Goal: Use online tool/utility: Utilize a website feature to perform a specific function

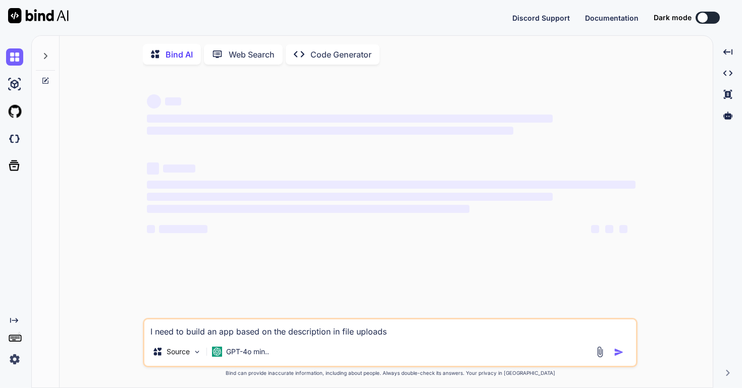
click at [14, 362] on img at bounding box center [14, 359] width 17 height 17
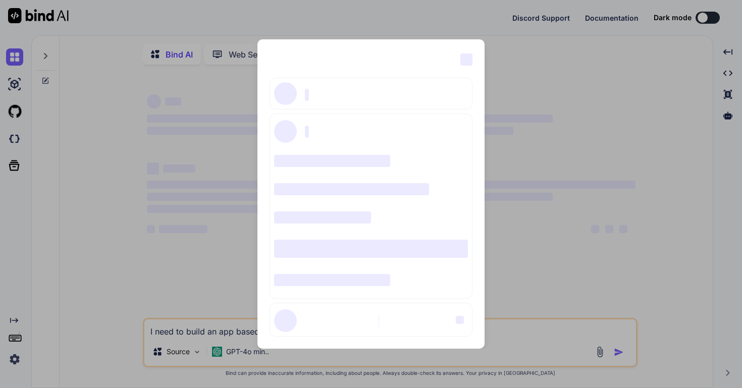
type textarea "x"
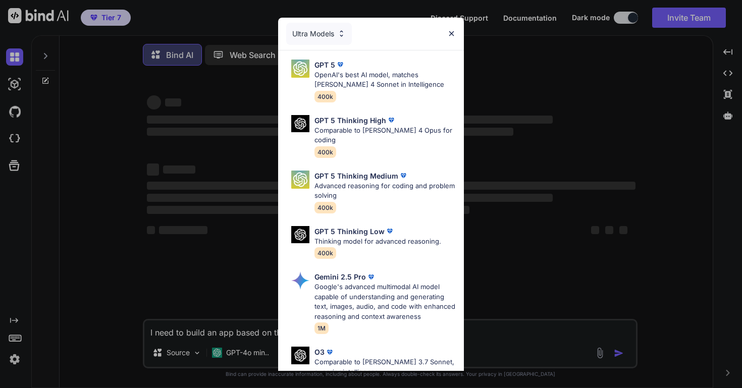
click at [452, 32] on img at bounding box center [451, 33] width 9 height 9
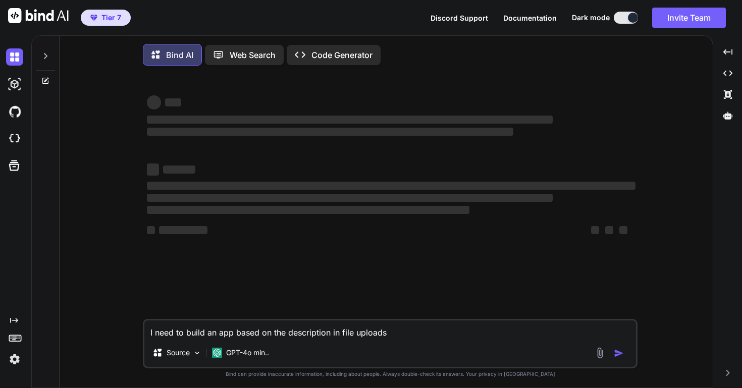
click at [14, 360] on img at bounding box center [14, 359] width 17 height 17
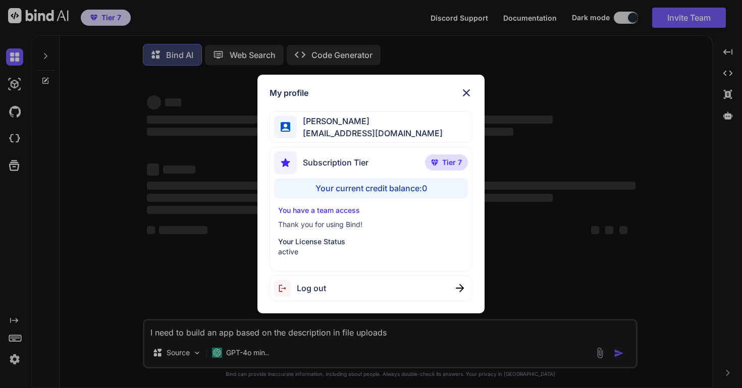
click at [467, 92] on img at bounding box center [466, 93] width 12 height 12
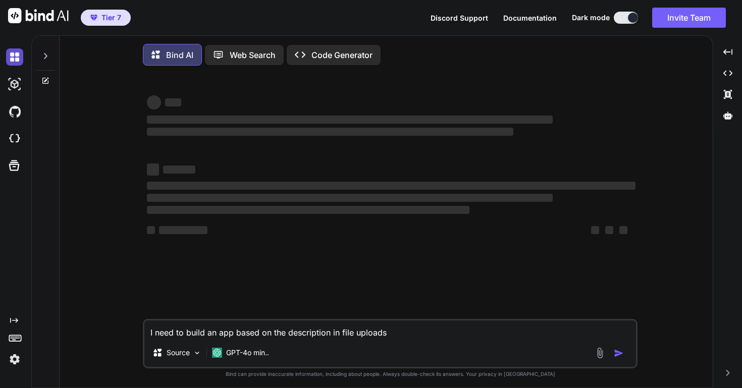
click at [15, 59] on img at bounding box center [14, 56] width 17 height 17
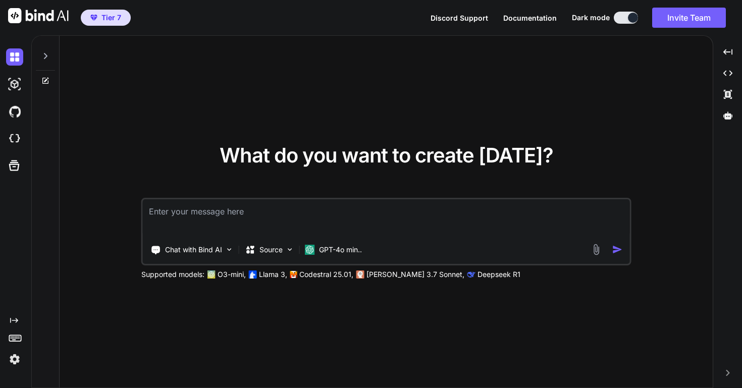
type textarea "x"
type textarea "a"
type textarea "x"
type textarea "a"
type textarea "x"
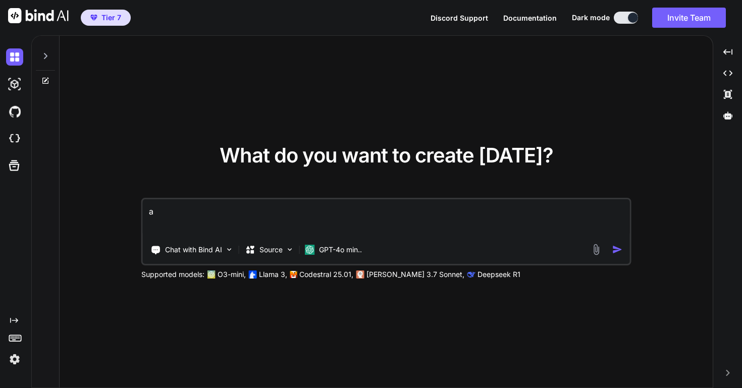
type textarea "a"
type textarea "x"
type textarea "an"
type textarea "x"
type textarea "an"
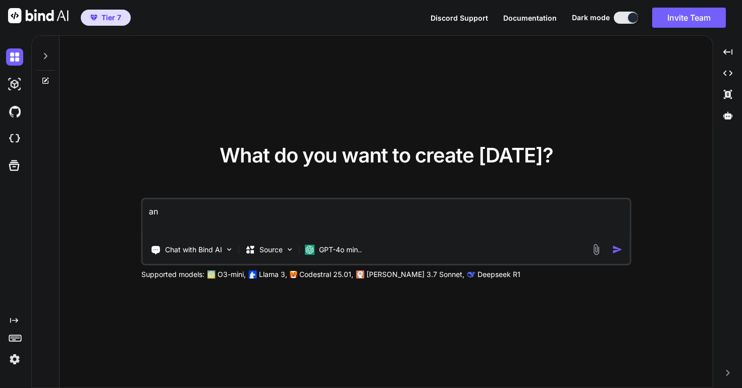
type textarea "x"
type textarea "an a"
type textarea "x"
type textarea "an ap"
type textarea "x"
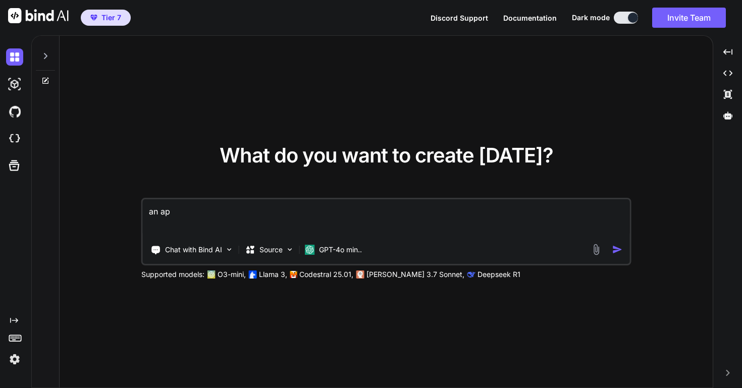
type textarea "an app"
type textarea "x"
type textarea "an app"
type textarea "x"
type textarea "an app c"
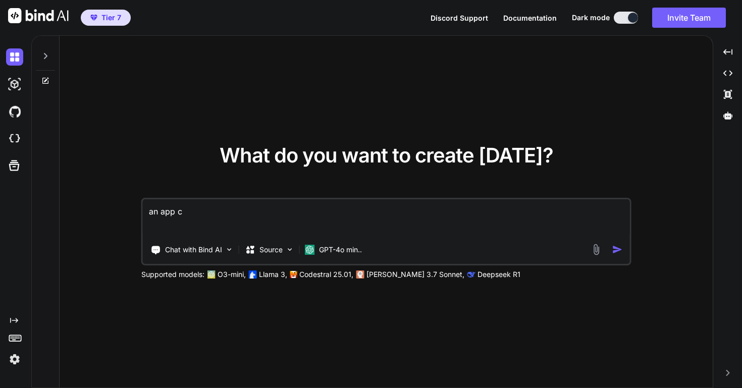
type textarea "x"
type textarea "an app"
type textarea "x"
type textarea "an app t"
type textarea "x"
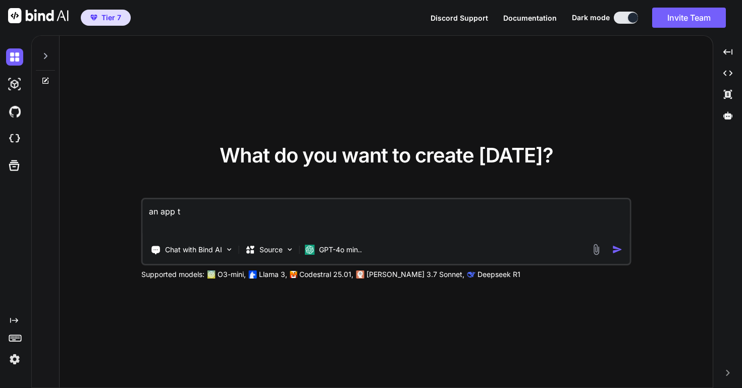
type textarea "an app"
type textarea "x"
type textarea "an app"
type textarea "x"
type textarea "an ap"
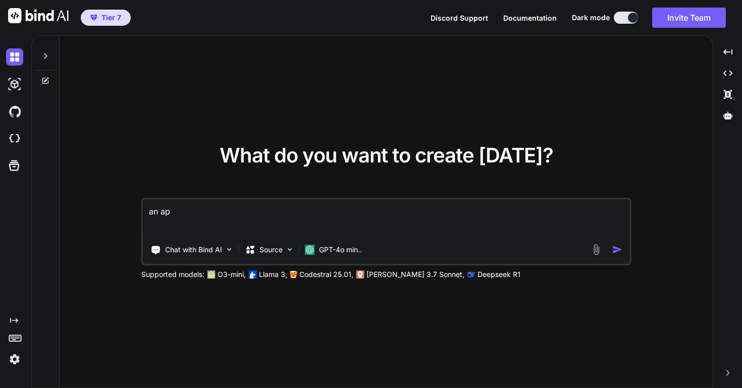
type textarea "x"
type textarea "an a"
type textarea "x"
type textarea "an"
type textarea "x"
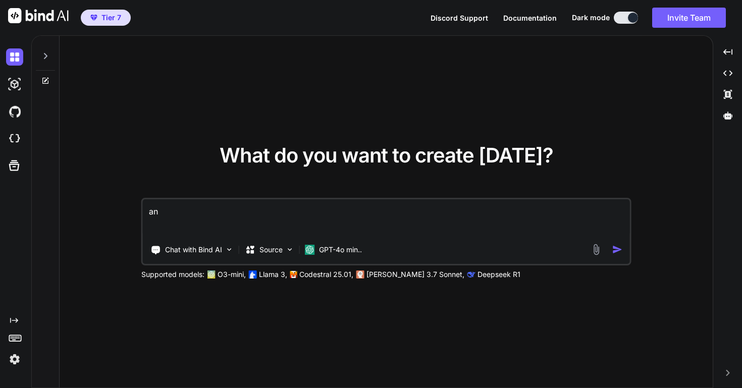
type textarea "an"
type textarea "x"
type textarea "a"
type textarea "x"
type textarea "a."
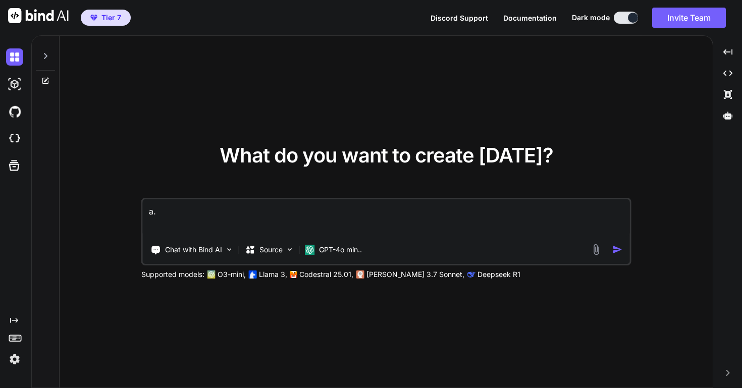
type textarea "x"
type textarea "a. t"
type textarea "x"
type textarea "a. tic"
type textarea "x"
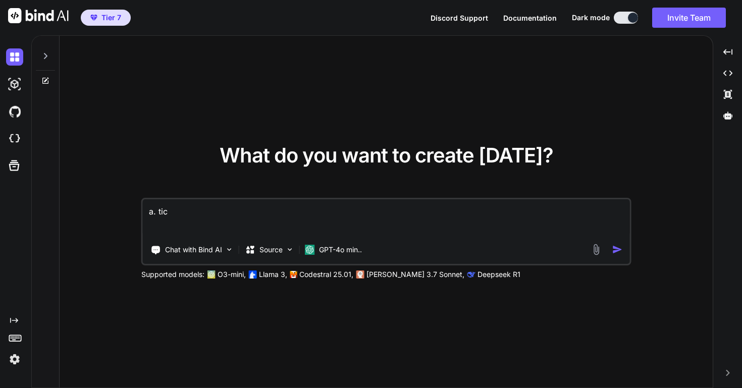
type textarea "a. ti"
type textarea "x"
type textarea "a. t"
type textarea "x"
type textarea "a."
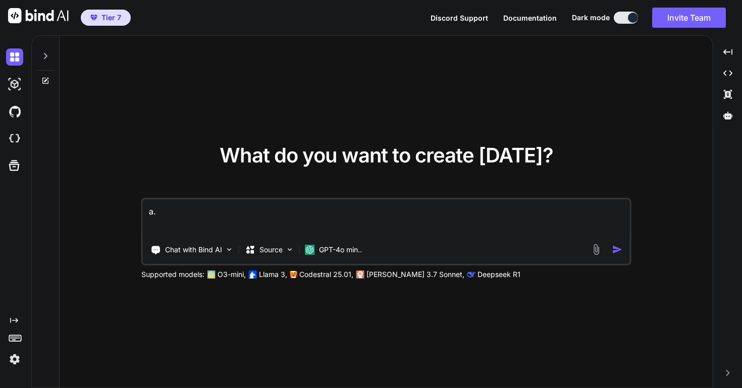
type textarea "x"
type textarea "a."
type textarea "x"
type textarea "a"
type textarea "x"
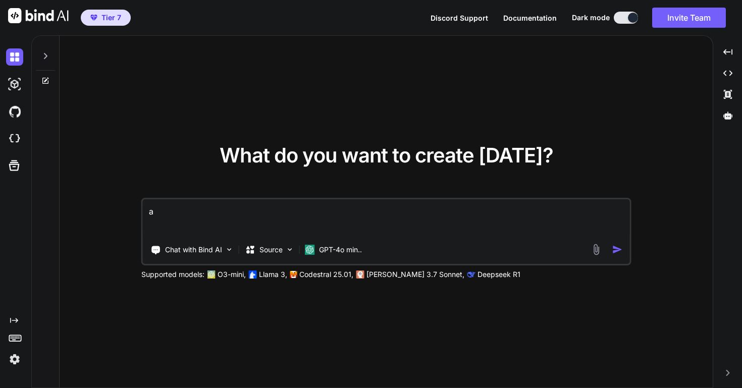
type textarea "a"
type textarea "x"
type textarea "a t"
type textarea "x"
type textarea "a ti"
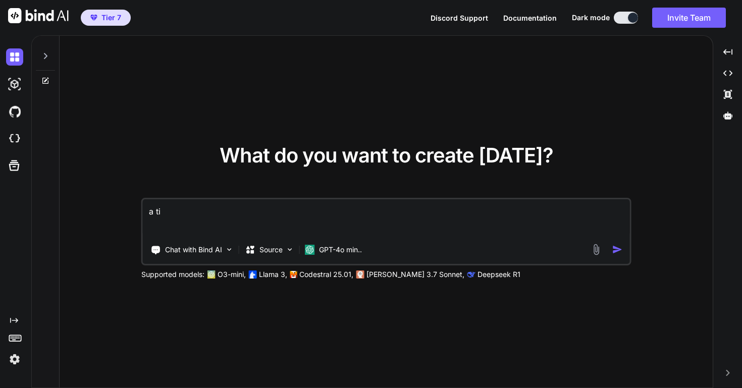
type textarea "x"
type textarea "a tic"
type textarea "x"
type textarea "a tic-"
type textarea "x"
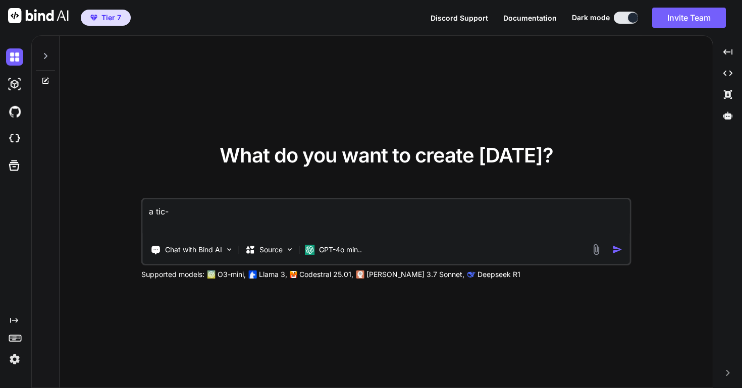
type textarea "a tic-t"
type textarea "x"
type textarea "a tic-ta"
type textarea "x"
type textarea "a tic-tac"
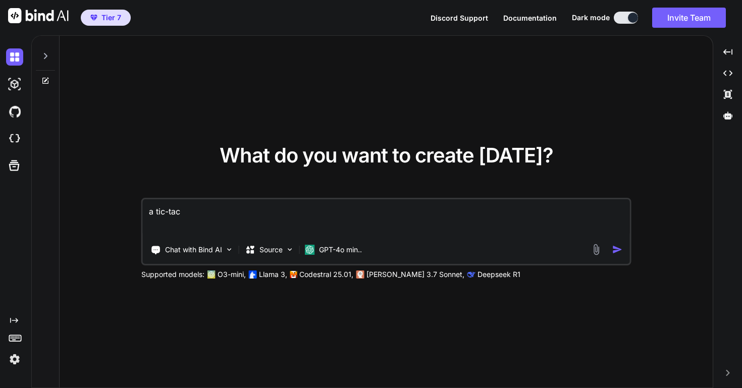
type textarea "x"
type textarea "a tic-tac-"
type textarea "x"
type textarea "a tic-tac-t"
type textarea "x"
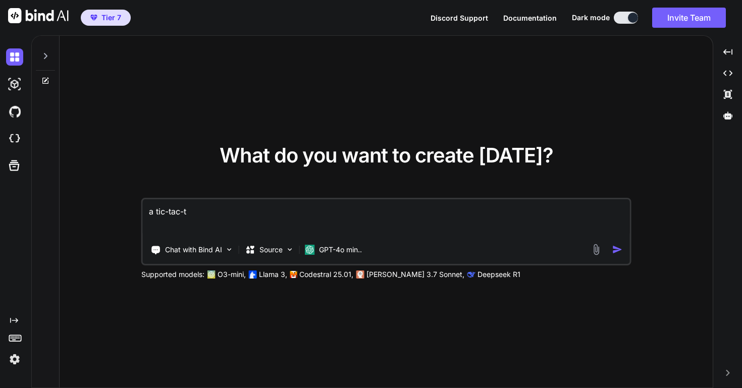
type textarea "a tic-tac-to"
type textarea "x"
type textarea "a tic-tac-toe"
type textarea "x"
type textarea "a tic-tac-toe"
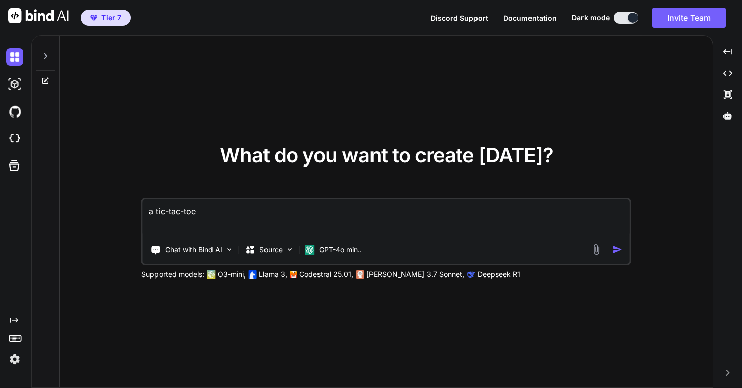
type textarea "x"
type textarea "a tic-tac-toe l"
type textarea "x"
type textarea "a tic-tac-toe li"
type textarea "x"
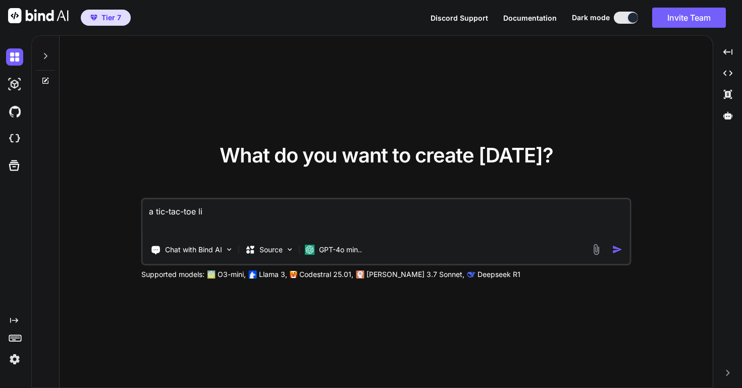
type textarea "a tic-tac-toe lil"
type textarea "x"
type textarea "a tic-tac-toe lile"
type textarea "x"
type textarea "a tic-tac-toe lile"
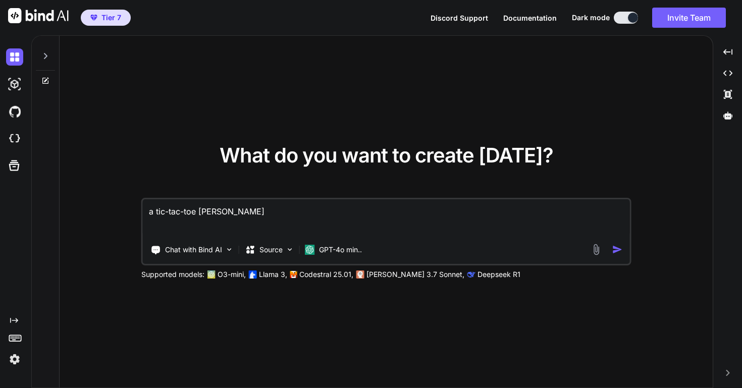
type textarea "x"
type textarea "a tic-tac-toe lile"
type textarea "x"
type textarea "a tic-tac-toe lil"
type textarea "x"
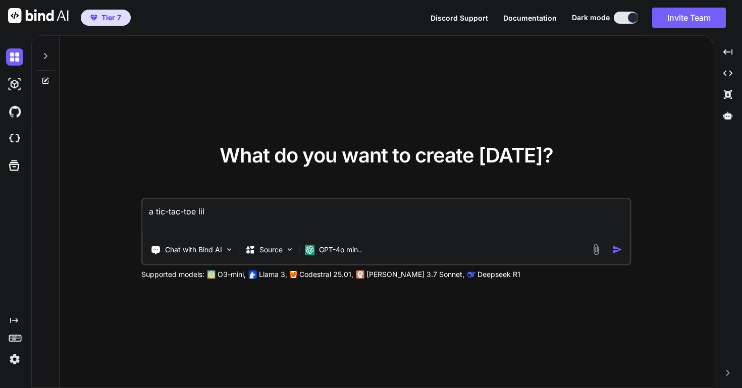
type textarea "a tic-tac-toe li"
type textarea "x"
type textarea "a tic-tac-toe lik"
type textarea "x"
type textarea "a tic-tac-toe like"
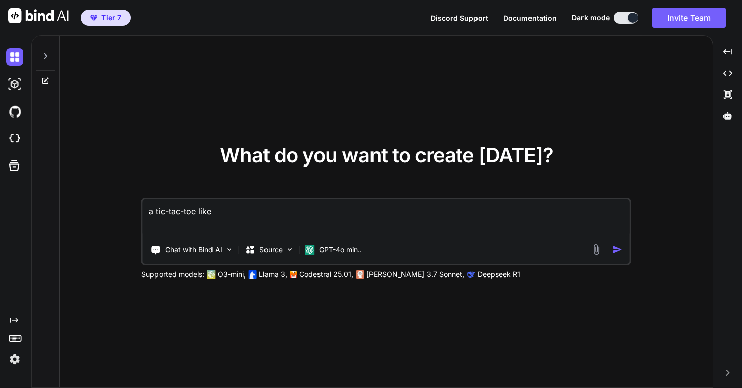
type textarea "x"
type textarea "a tic-tac-toe like"
type textarea "x"
type textarea "a tic-tac-toe like a"
type textarea "x"
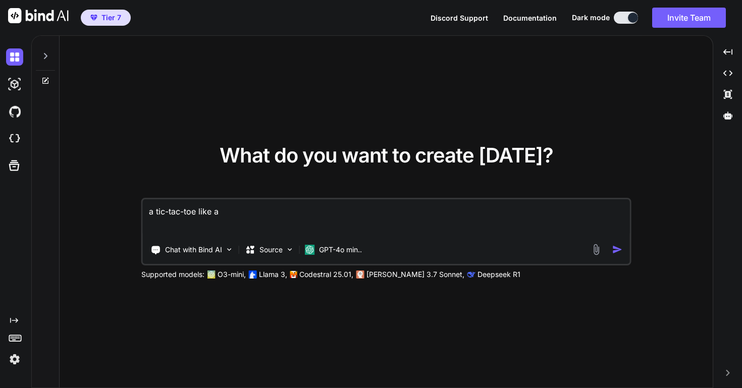
type textarea "a tic-tac-toe like ap"
type textarea "x"
type textarea "a tic-tac-toe like app"
click at [617, 252] on img "button" at bounding box center [617, 249] width 11 height 11
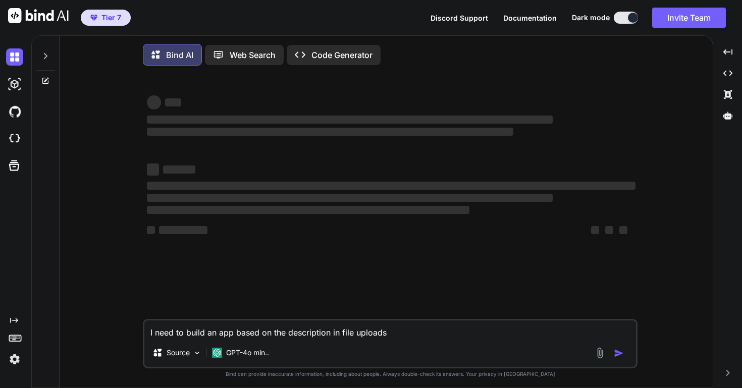
scroll to position [5, 0]
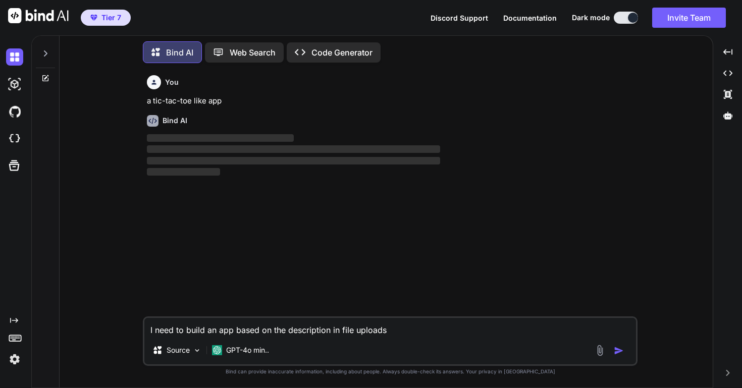
type textarea "x"
click at [462, 15] on span "Discord Support" at bounding box center [460, 18] width 58 height 9
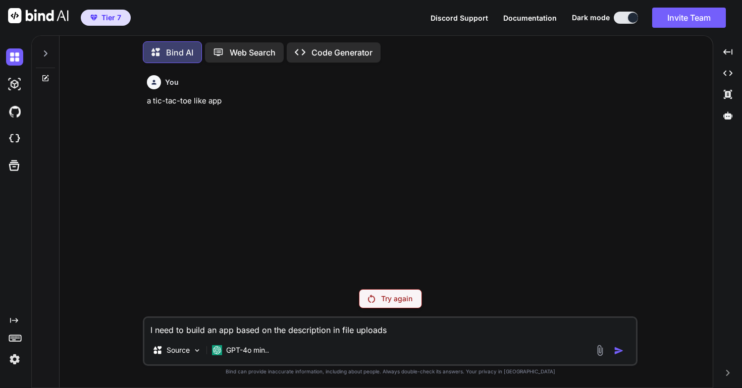
click at [400, 301] on p "Try again" at bounding box center [396, 299] width 31 height 10
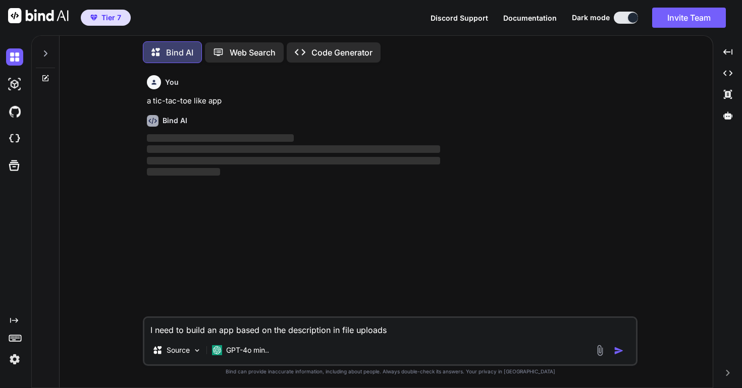
click at [16, 359] on img at bounding box center [14, 359] width 17 height 17
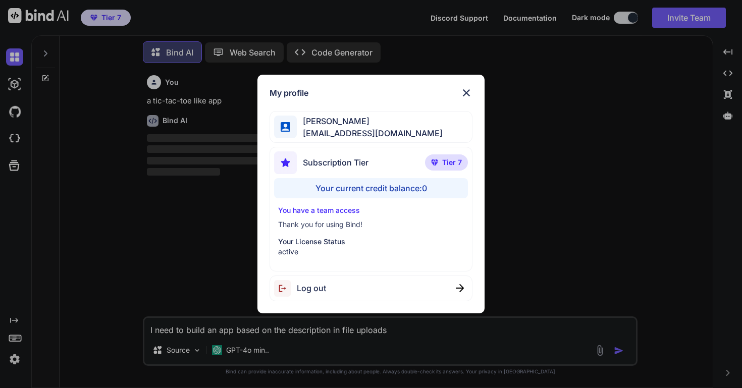
click at [468, 92] on img at bounding box center [466, 93] width 12 height 12
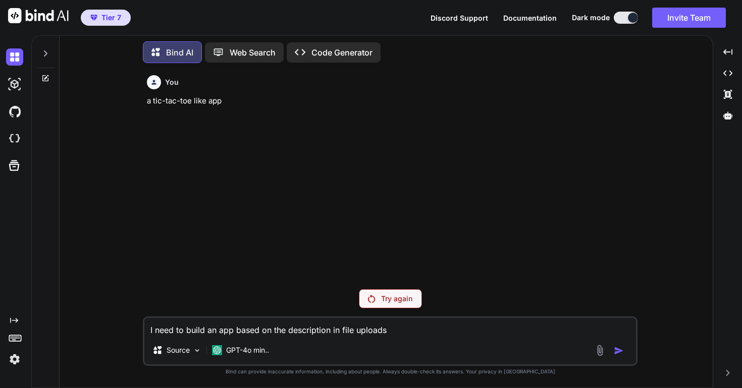
click at [367, 48] on p "Code Generator" at bounding box center [342, 52] width 61 height 12
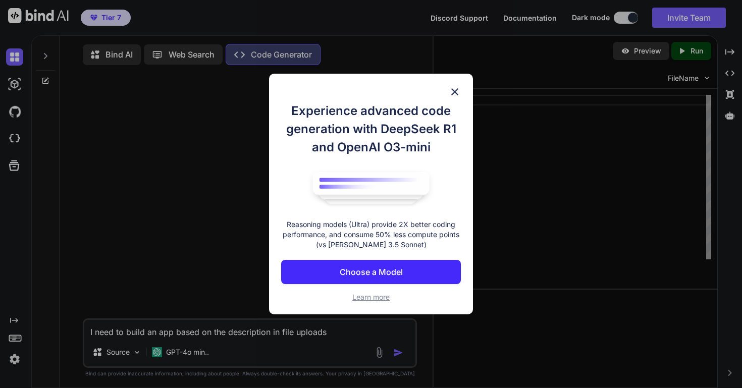
click at [454, 89] on img at bounding box center [455, 92] width 12 height 12
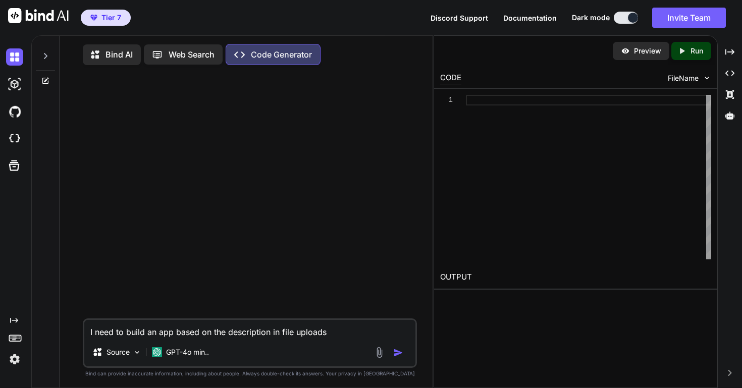
click at [397, 354] on img "button" at bounding box center [398, 353] width 10 height 10
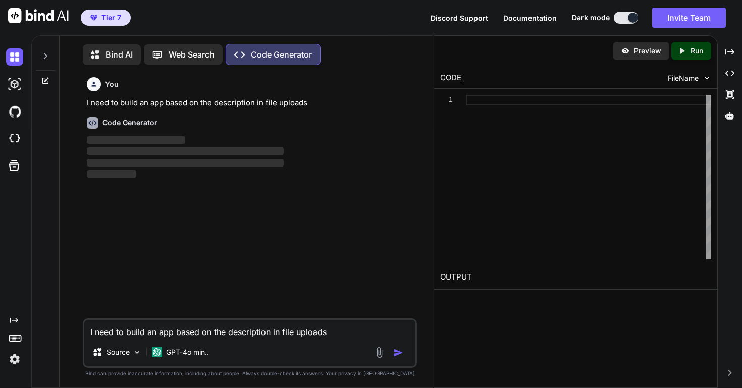
scroll to position [5, 0]
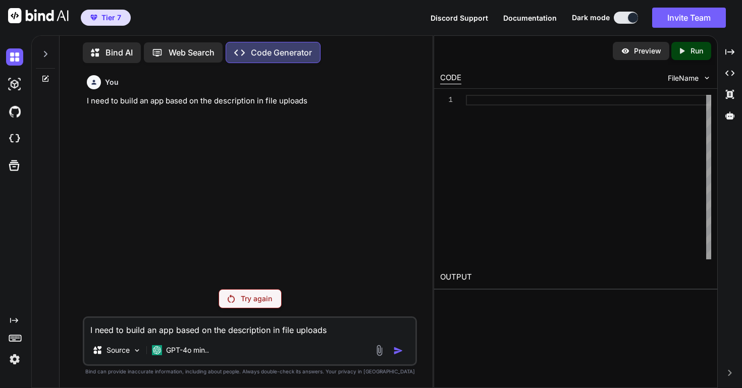
click at [241, 298] on p "Try again" at bounding box center [256, 299] width 31 height 10
click at [16, 322] on icon at bounding box center [14, 320] width 8 height 5
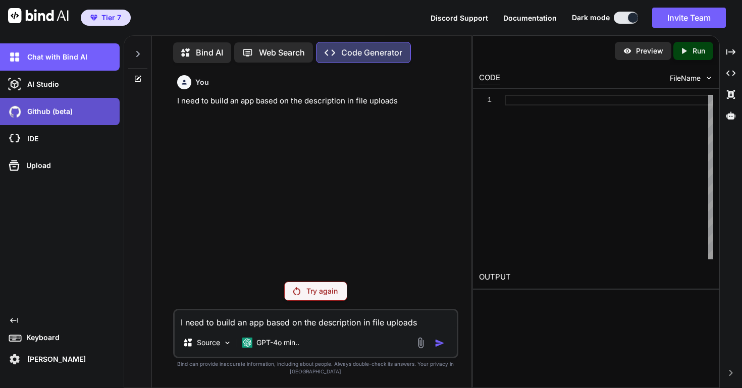
click at [71, 115] on p "Github (beta)" at bounding box center [47, 112] width 49 height 10
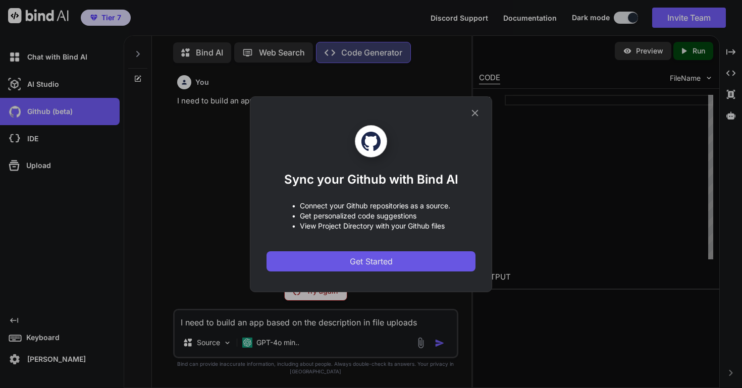
click at [348, 264] on button "Get Started" at bounding box center [371, 261] width 209 height 20
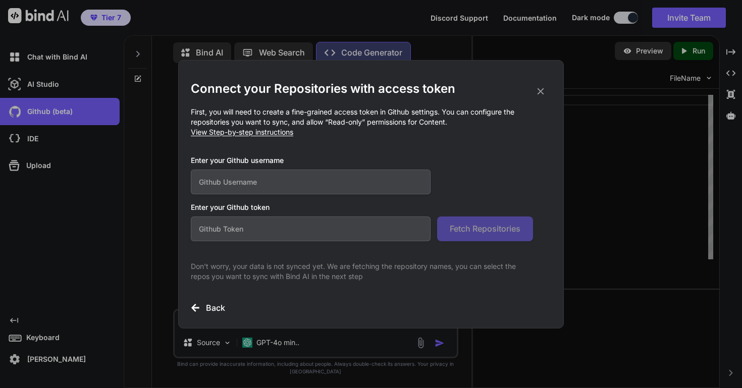
click at [260, 185] on input "text" at bounding box center [311, 182] width 240 height 25
click at [282, 135] on span "View Step-by-step instructions" at bounding box center [242, 132] width 103 height 9
click at [278, 239] on input "text" at bounding box center [311, 229] width 240 height 25
paste input "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"
type input "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"
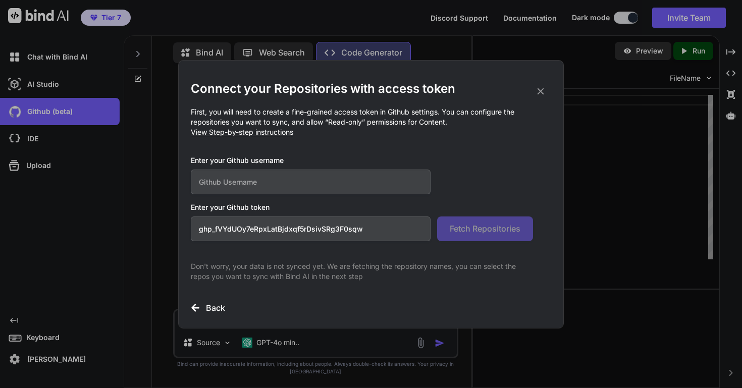
click at [245, 189] on input "text" at bounding box center [311, 182] width 240 height 25
type input "Lancrey"
click at [471, 230] on span "Fetch Repositories" at bounding box center [485, 229] width 71 height 12
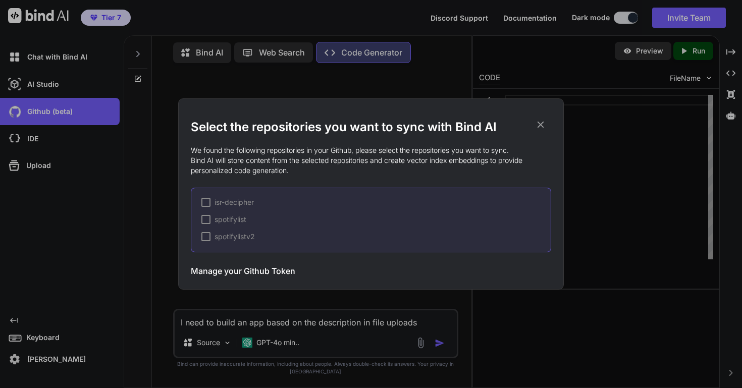
click at [207, 205] on div at bounding box center [205, 202] width 9 height 9
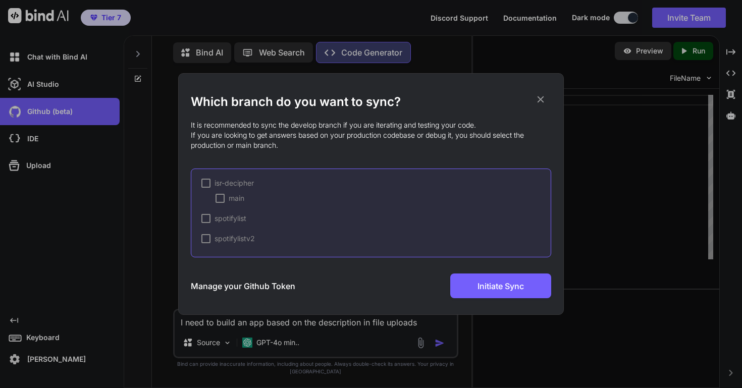
click at [204, 185] on div at bounding box center [205, 183] width 9 height 9
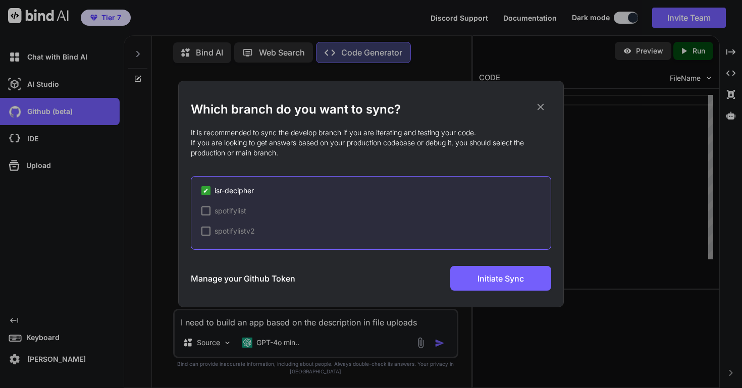
click at [205, 216] on div "spotifylist" at bounding box center [223, 211] width 45 height 10
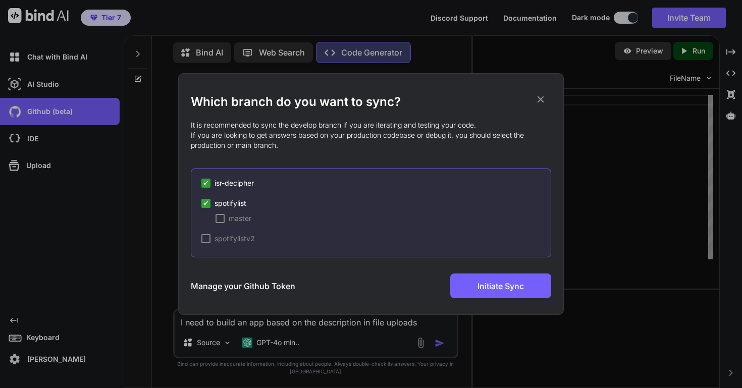
click at [207, 238] on div at bounding box center [205, 238] width 9 height 9
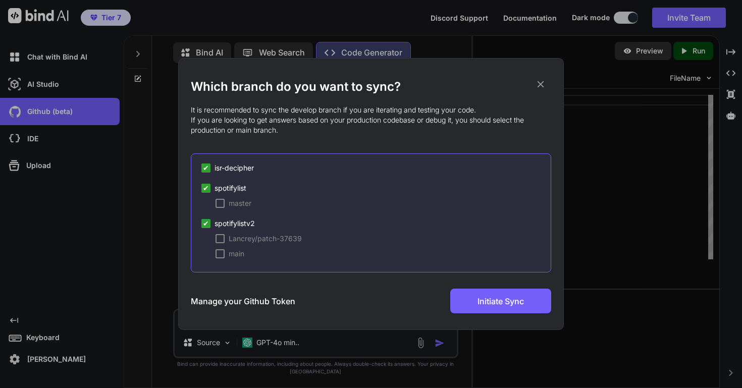
click at [208, 169] on span "✔" at bounding box center [206, 168] width 6 height 10
click at [206, 188] on span "✔" at bounding box center [206, 188] width 6 height 10
click at [224, 240] on div at bounding box center [220, 238] width 9 height 9
click at [223, 257] on div at bounding box center [220, 253] width 9 height 9
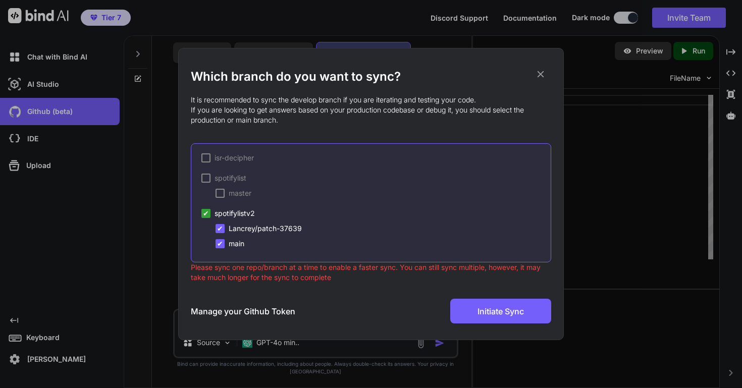
click at [222, 250] on div "isr-decipher spotifylist master ✔ spotifylistv2 ✔ Lancrey/patch-37639 ✔ main" at bounding box center [371, 202] width 361 height 119
click at [220, 244] on span "✔" at bounding box center [220, 244] width 6 height 10
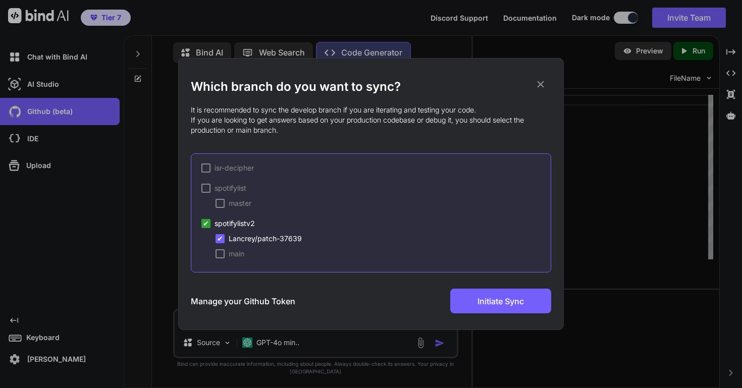
click at [220, 239] on span "✔" at bounding box center [220, 239] width 6 height 10
click at [220, 255] on div at bounding box center [220, 253] width 9 height 9
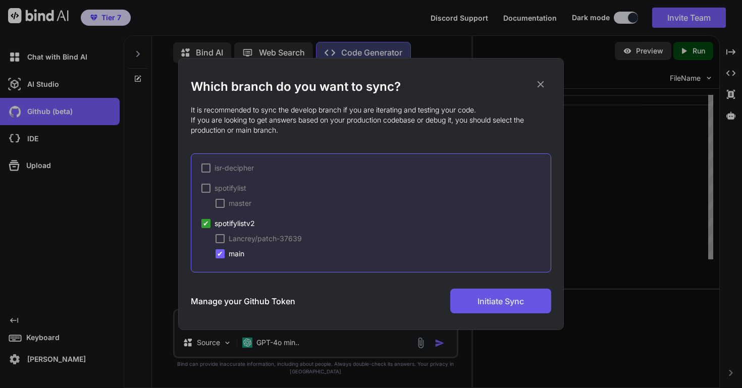
click at [511, 305] on span "Initiate Sync" at bounding box center [501, 301] width 46 height 12
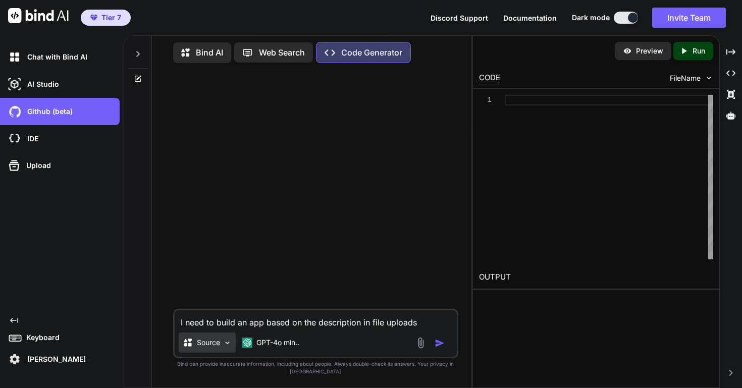
click at [217, 346] on p "Source" at bounding box center [208, 343] width 23 height 10
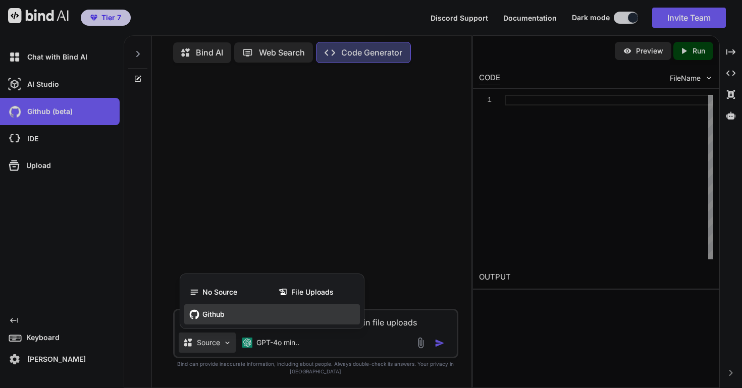
click at [219, 318] on span "Github" at bounding box center [213, 315] width 22 height 10
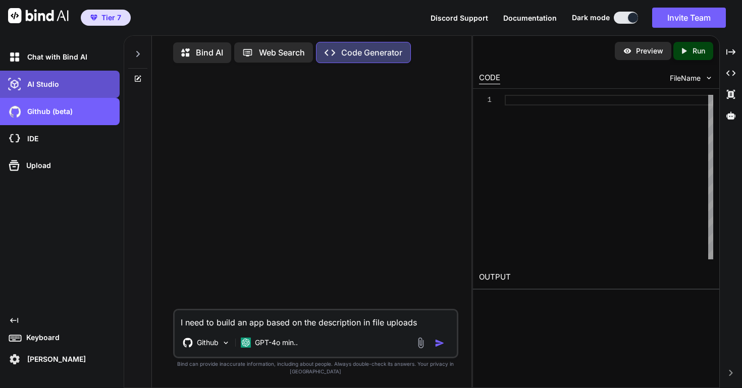
click at [46, 85] on p "AI Studio" at bounding box center [41, 84] width 36 height 10
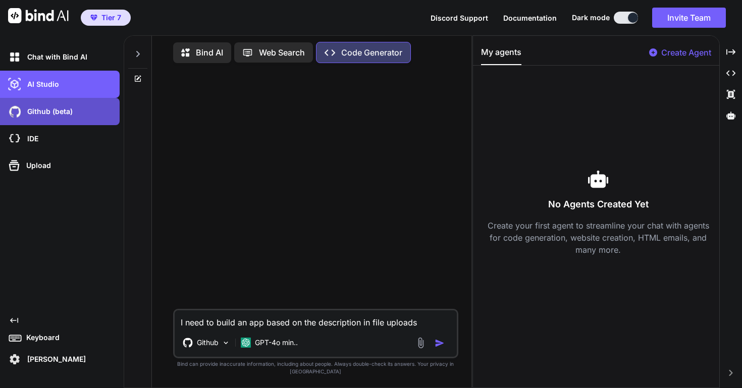
click at [47, 108] on p "Github (beta)" at bounding box center [47, 112] width 49 height 10
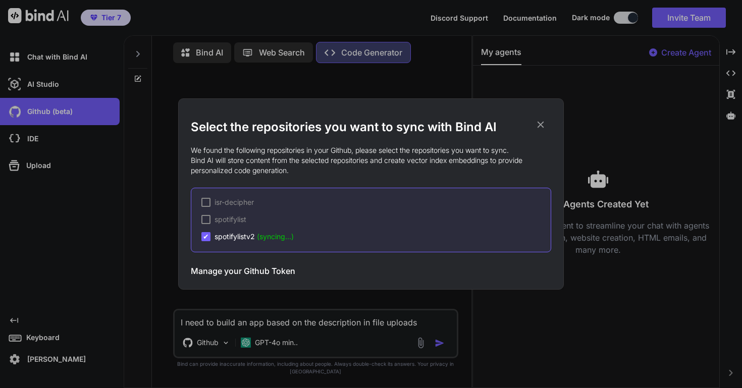
click at [542, 124] on icon at bounding box center [540, 124] width 11 height 11
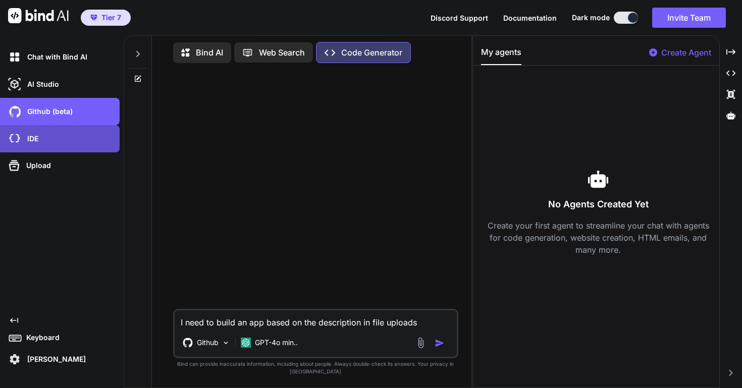
click at [61, 141] on div "IDE" at bounding box center [63, 138] width 114 height 17
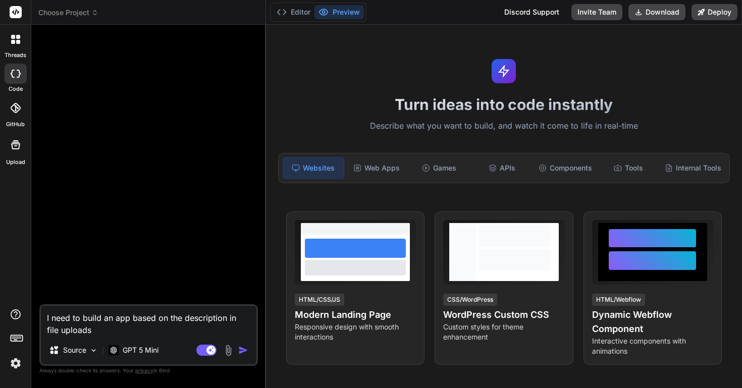
click at [242, 349] on img "button" at bounding box center [243, 350] width 10 height 10
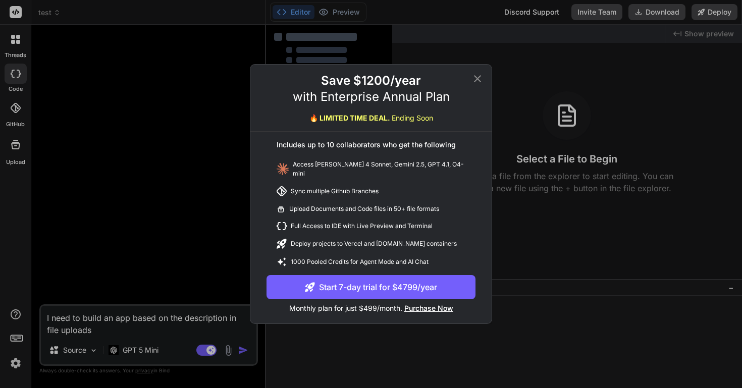
type textarea "x"
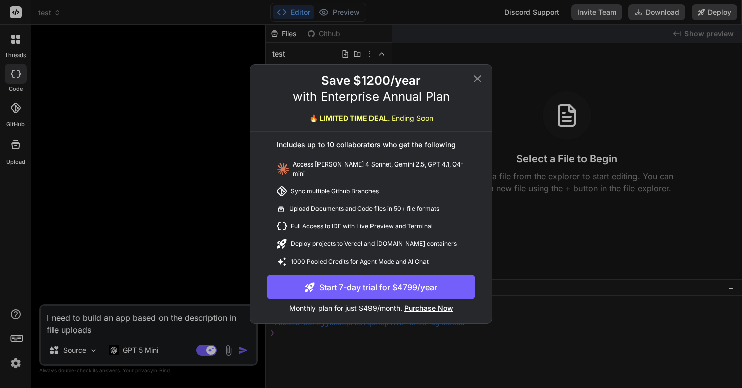
click at [477, 80] on icon at bounding box center [478, 79] width 12 height 12
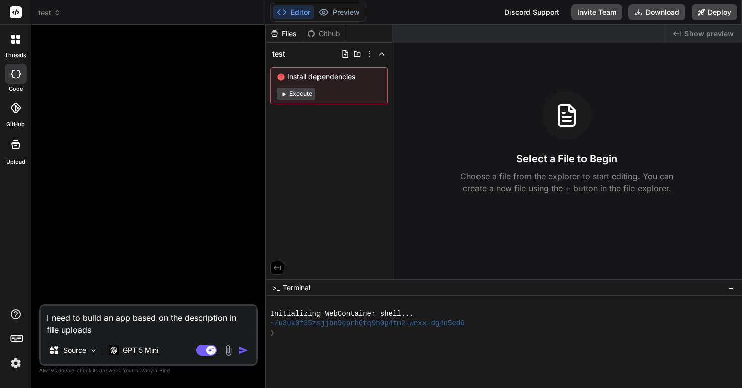
drag, startPoint x: 87, startPoint y: 330, endPoint x: 41, endPoint y: 315, distance: 48.2
click at [41, 315] on textarea "I need to build an app based on the description in file uploads" at bounding box center [149, 321] width 216 height 30
type textarea "B"
type textarea "x"
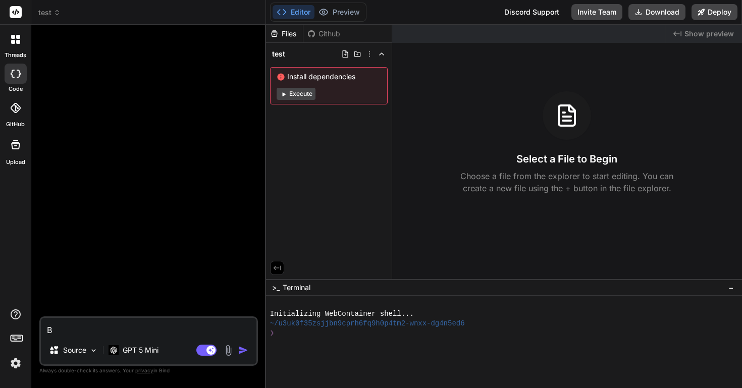
type textarea "Bu"
type textarea "x"
type textarea "Bul"
type textarea "x"
type textarea "Buld"
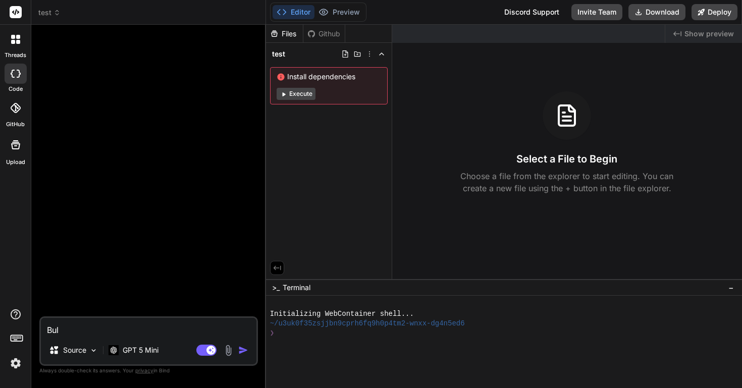
type textarea "x"
type textarea "Buld"
type textarea "x"
type textarea "Buld a"
type textarea "x"
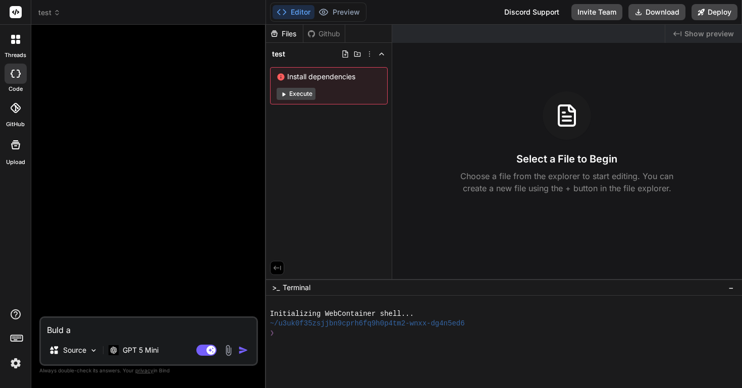
type textarea "Buld a"
type textarea "x"
type textarea "Buld a t"
type textarea "x"
type textarea "Buld a ti"
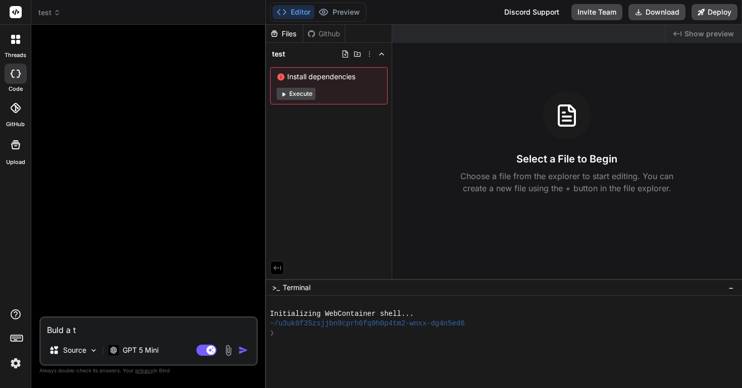
type textarea "x"
type textarea "Buld a tic"
type textarea "x"
type textarea "Buld a ti"
type textarea "x"
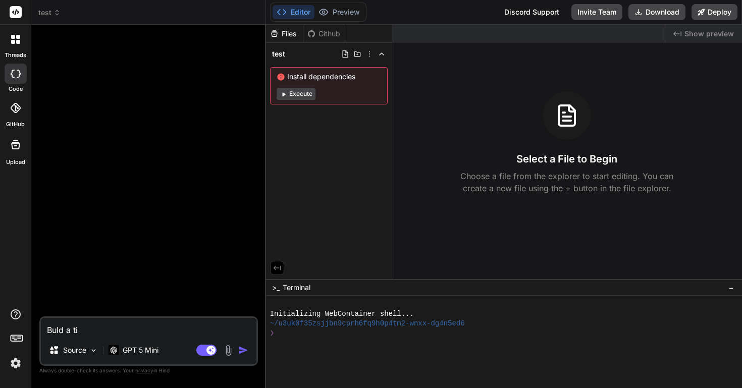
type textarea "Buld a t"
type textarea "x"
type textarea "Buld a"
type textarea "x"
type textarea "Buld a"
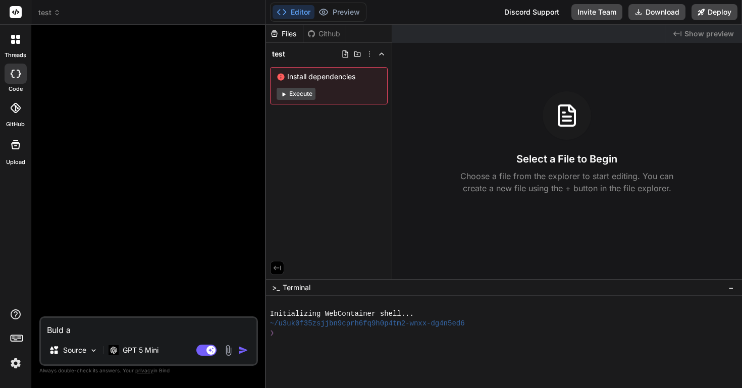
type textarea "x"
type textarea "Buld"
type textarea "x"
type textarea "Buld"
type textarea "x"
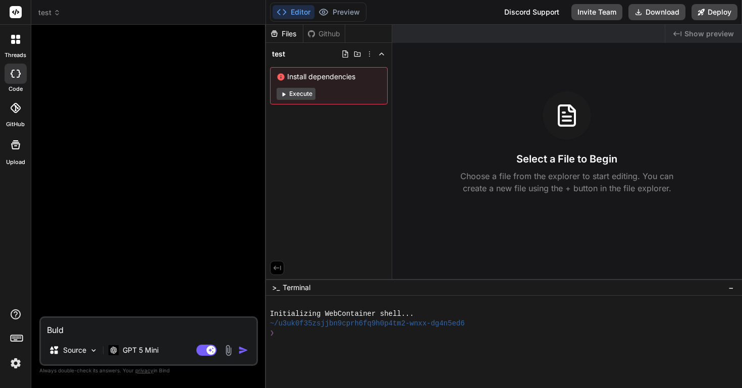
type textarea "Bul"
type textarea "x"
type textarea "Bu"
type textarea "x"
type textarea "B"
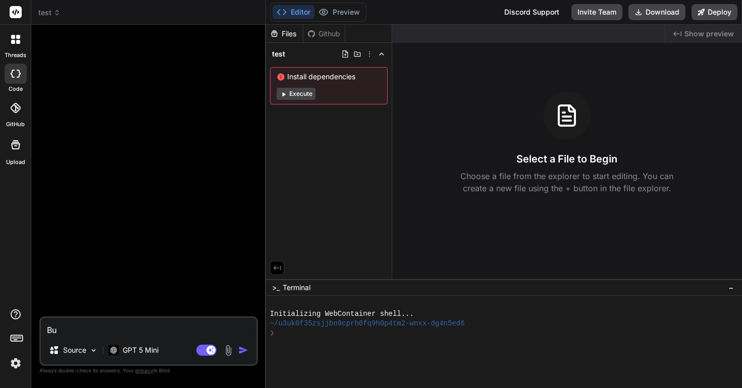
type textarea "x"
click at [12, 154] on div at bounding box center [16, 145] width 24 height 24
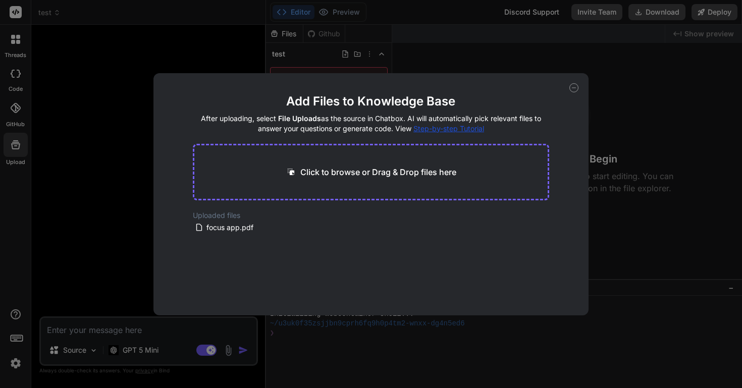
click at [474, 129] on span "Step-by-step Tutorial" at bounding box center [449, 128] width 71 height 9
click at [575, 84] on icon at bounding box center [574, 87] width 9 height 9
type textarea "x"
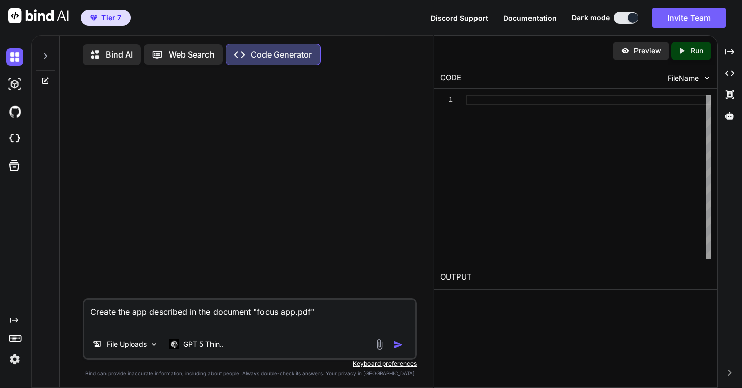
click at [398, 346] on img "button" at bounding box center [398, 345] width 10 height 10
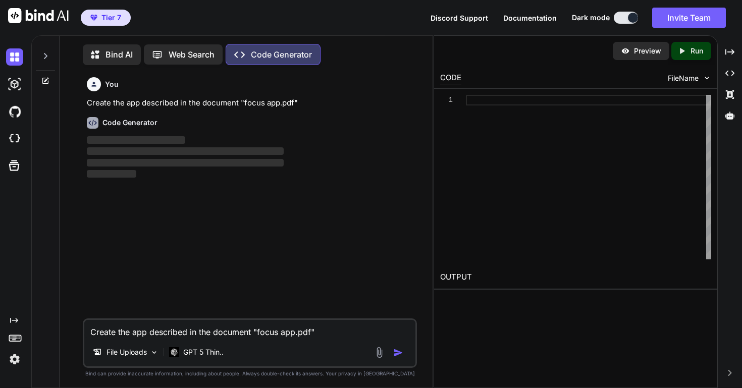
scroll to position [5, 0]
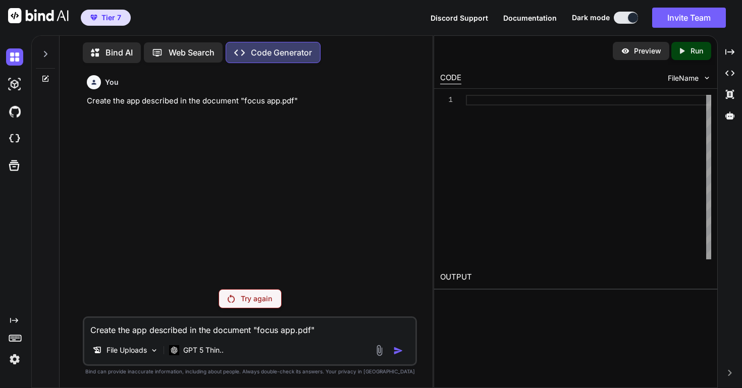
click at [264, 300] on p "Try again" at bounding box center [256, 299] width 31 height 10
click at [250, 293] on div "Try again" at bounding box center [250, 298] width 63 height 19
click at [255, 299] on p "Try again" at bounding box center [256, 299] width 31 height 10
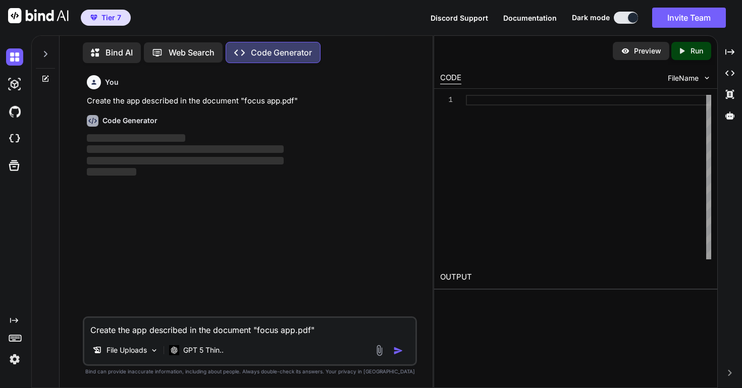
type textarea "x"
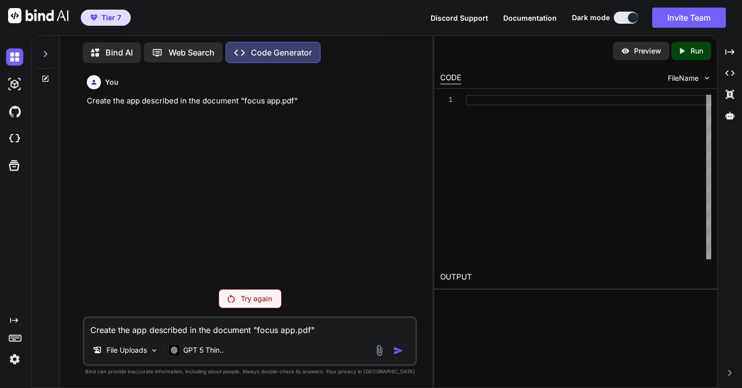
click at [45, 44] on div at bounding box center [45, 51] width 19 height 35
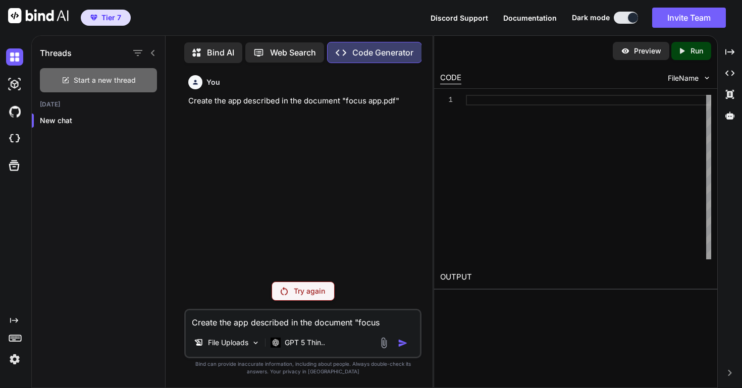
click at [76, 75] on span "Start a new thread" at bounding box center [105, 80] width 62 height 10
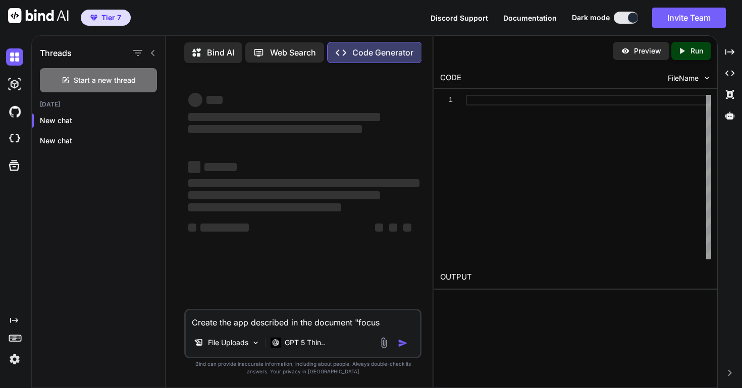
click at [253, 319] on textarea "Create the app described in the document "focus app.pdf"" at bounding box center [303, 320] width 234 height 18
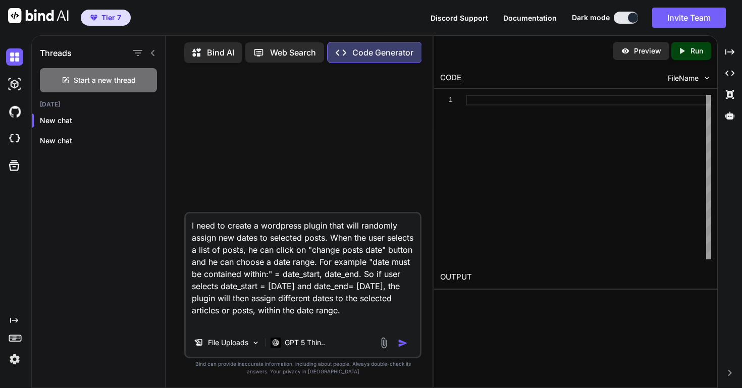
type textarea "I need to create a wordpress plugin that will randomly assign new dates to sele…"
click at [404, 342] on img "button" at bounding box center [403, 343] width 10 height 10
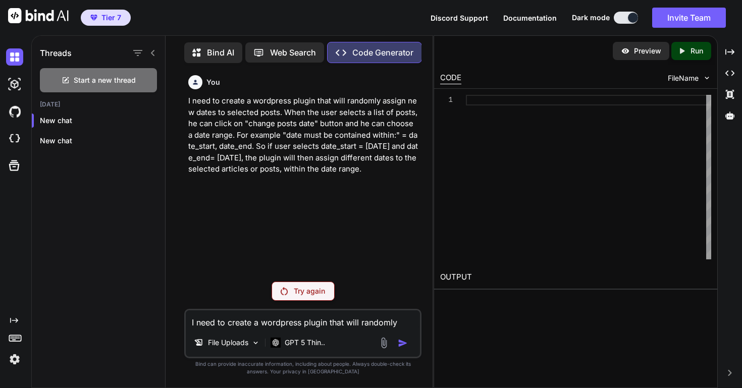
click at [310, 289] on p "Try again" at bounding box center [309, 291] width 31 height 10
click at [314, 290] on p "Try again" at bounding box center [309, 291] width 31 height 10
drag, startPoint x: 401, startPoint y: 172, endPoint x: 172, endPoint y: 106, distance: 238.1
click at [172, 106] on div "Bind AI Web Search Created with Pixso. Code Generator You I need to create a wo…" at bounding box center [299, 213] width 267 height 350
